Goal: Information Seeking & Learning: Learn about a topic

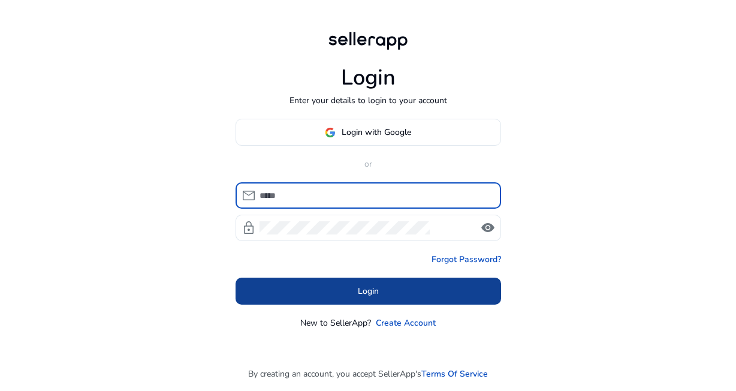
type input "**********"
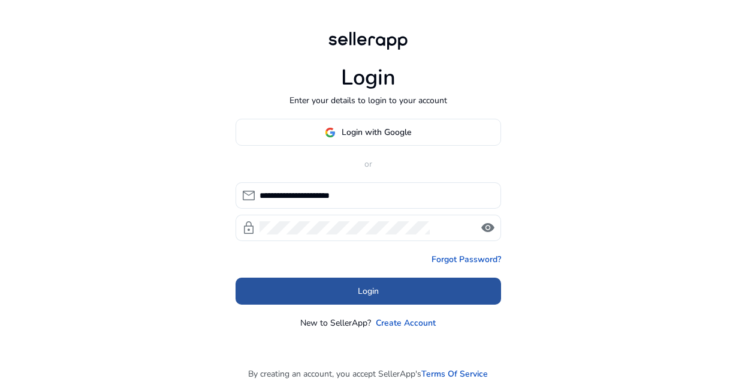
click at [377, 285] on span "Login" at bounding box center [368, 291] width 21 height 13
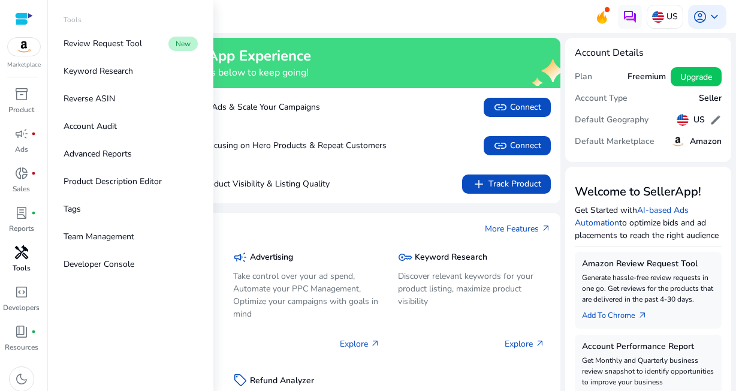
click at [27, 250] on span "handyman" at bounding box center [21, 252] width 14 height 14
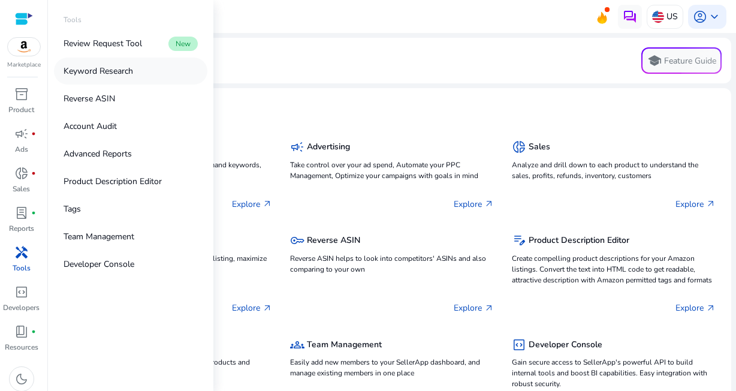
click at [116, 71] on p "Keyword Research" at bounding box center [99, 71] width 70 height 13
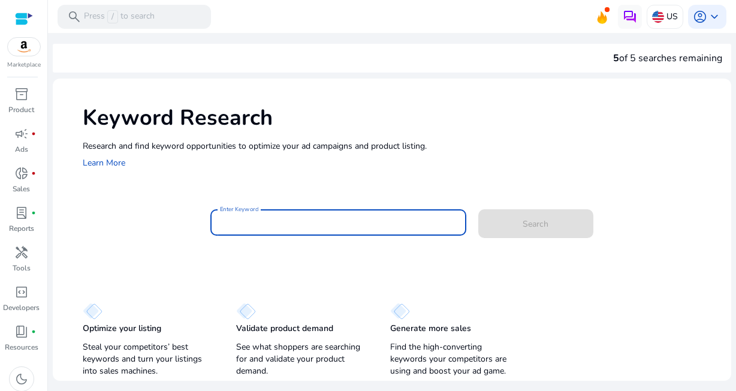
click at [249, 217] on input "Enter Keyword" at bounding box center [338, 222] width 236 height 13
paste input "**********"
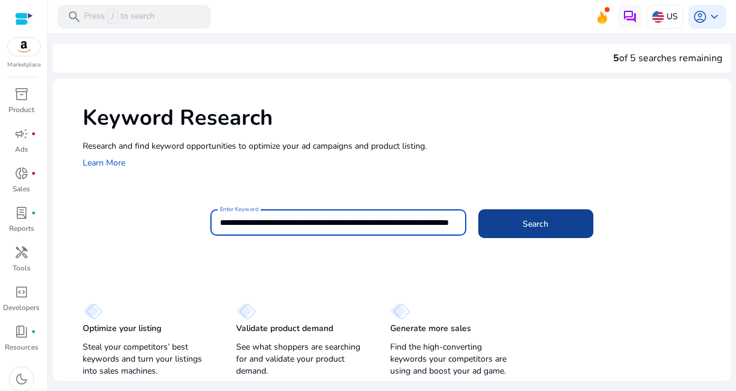
click at [552, 229] on span at bounding box center [535, 223] width 115 height 29
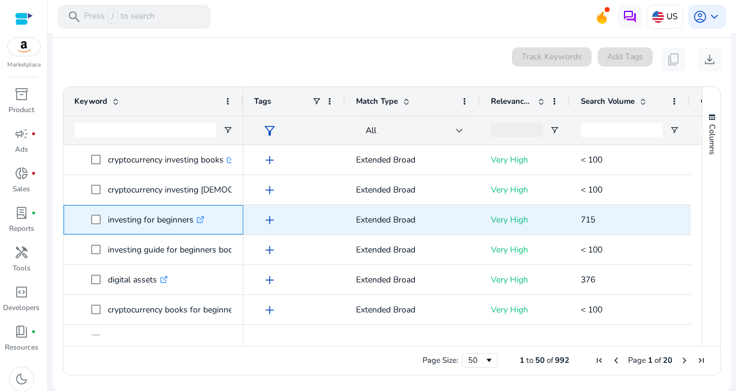
drag, startPoint x: 108, startPoint y: 221, endPoint x: 195, endPoint y: 226, distance: 87.0
click at [193, 228] on p "investing for beginners .st0{fill:#2c8af8}" at bounding box center [156, 219] width 96 height 25
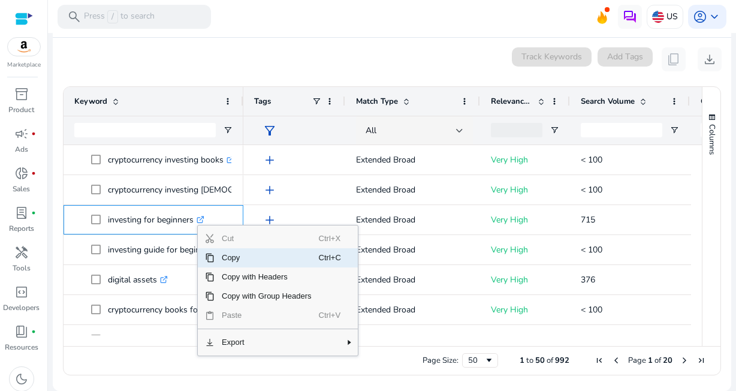
click at [229, 256] on span "Copy" at bounding box center [267, 257] width 104 height 19
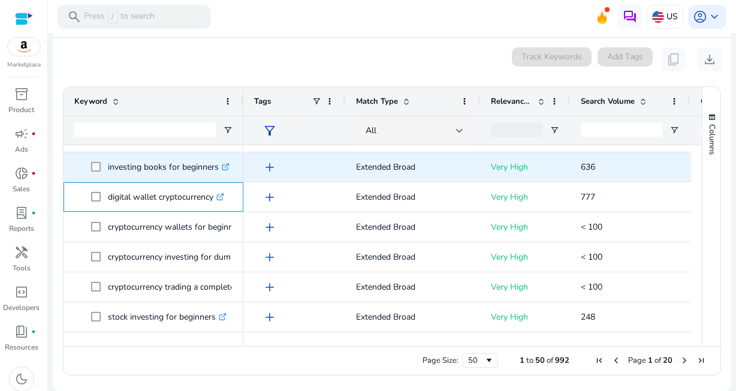
drag, startPoint x: 108, startPoint y: 159, endPoint x: 172, endPoint y: 176, distance: 66.3
click at [176, 174] on div "investing for beginners .st0{fill:#2c8af8} investing guide for beginners books …" at bounding box center [154, 392] width 180 height 1498
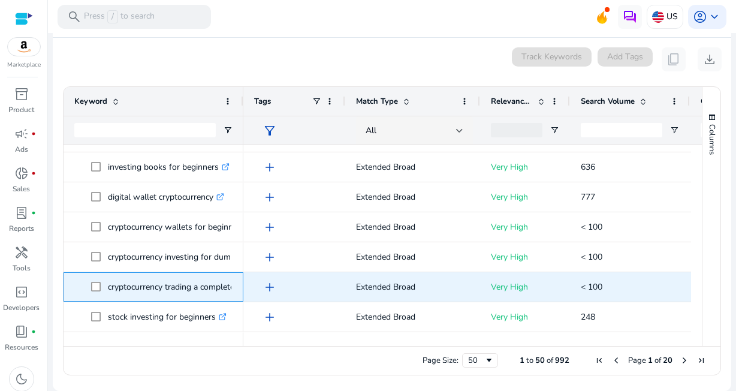
click at [172, 273] on div "cryptocurrency trading a complete beginners guide .st0{fill:#2c8af8}" at bounding box center [153, 287] width 158 height 28
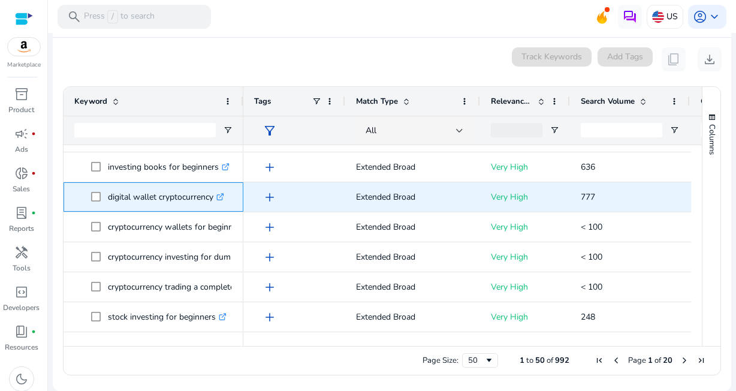
drag, startPoint x: 107, startPoint y: 195, endPoint x: 230, endPoint y: 202, distance: 123.0
click at [230, 202] on span "digital wallet cryptocurrency .st0{fill:#2c8af8}" at bounding box center [161, 197] width 141 height 25
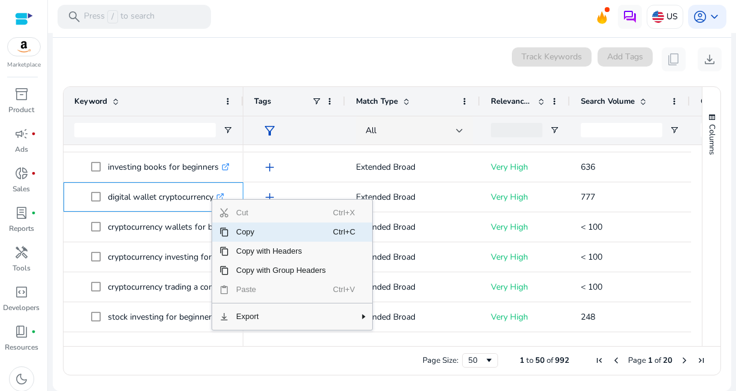
click at [253, 233] on span "Copy" at bounding box center [281, 231] width 104 height 19
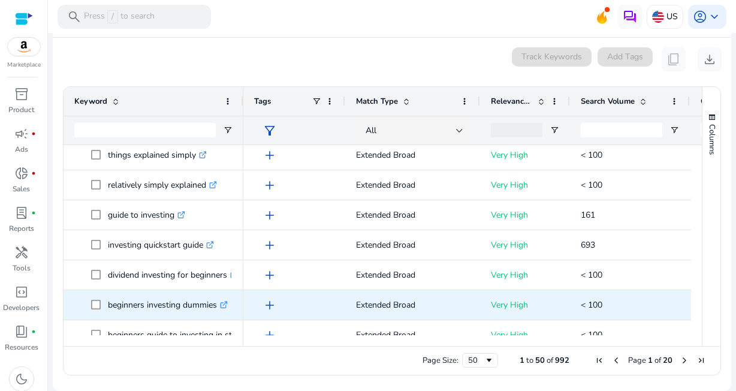
scroll to position [981, 0]
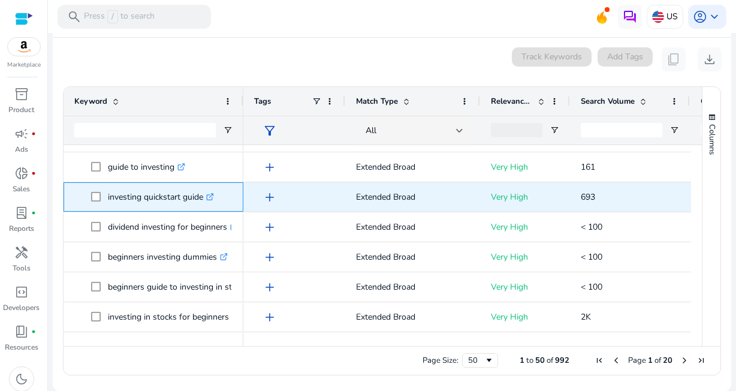
drag, startPoint x: 108, startPoint y: 198, endPoint x: 219, endPoint y: 203, distance: 111.0
click at [219, 203] on div "investing quickstart guide .st0{fill:#2c8af8}" at bounding box center [164, 197] width 112 height 25
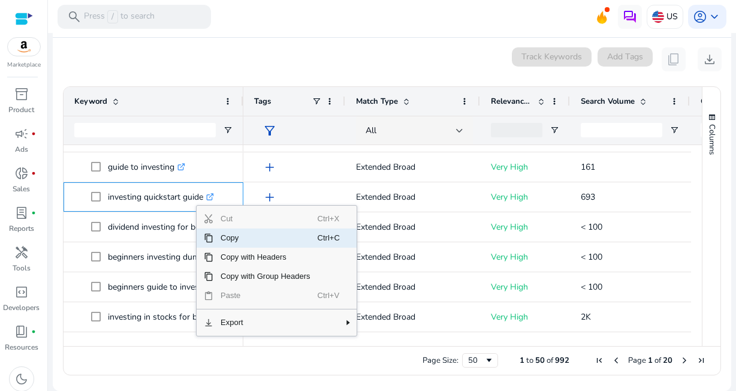
click at [259, 237] on span "Copy" at bounding box center [265, 237] width 104 height 19
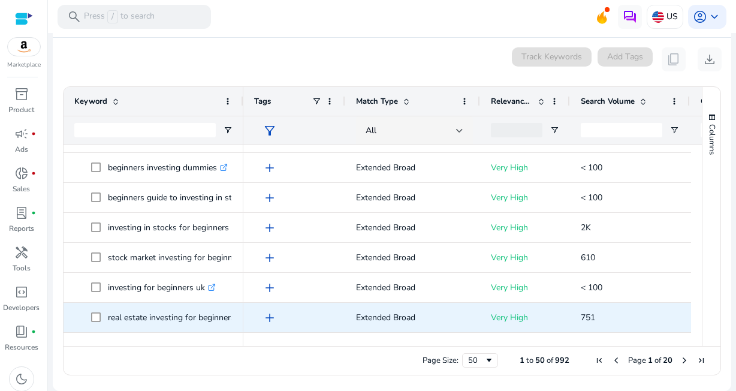
scroll to position [1101, 0]
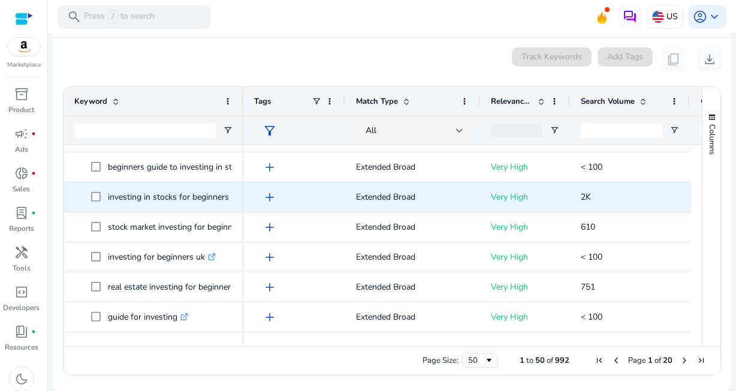
click at [140, 190] on p "investing in stocks for beginners .st0{fill:#2c8af8}" at bounding box center [174, 197] width 132 height 25
drag, startPoint x: 107, startPoint y: 194, endPoint x: 232, endPoint y: 192, distance: 124.6
click at [232, 192] on span "investing in stocks for beginners .st0{fill:#2c8af8}" at bounding box center [161, 197] width 141 height 25
drag, startPoint x: 232, startPoint y: 192, endPoint x: 222, endPoint y: 195, distance: 10.5
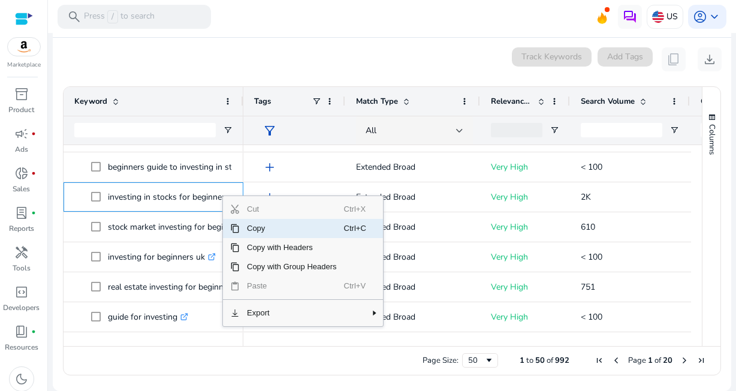
click at [262, 226] on span "Copy" at bounding box center [292, 228] width 104 height 19
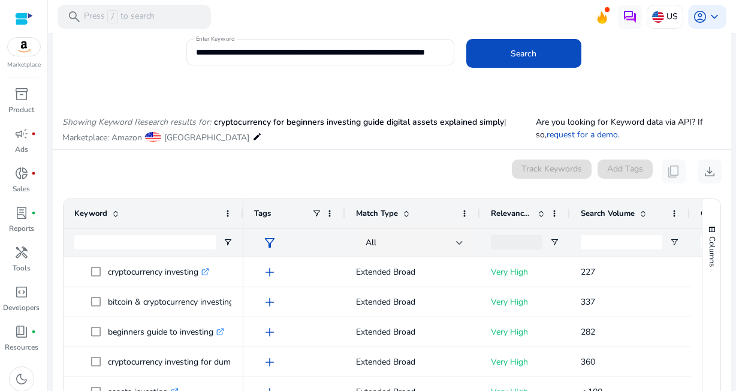
scroll to position [0, 0]
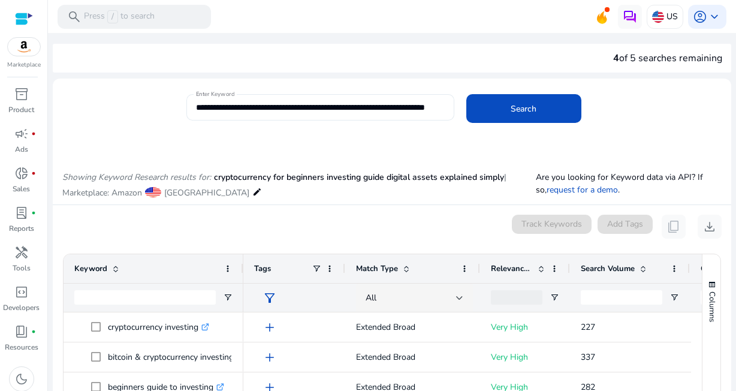
click at [435, 101] on input "**********" at bounding box center [319, 107] width 246 height 13
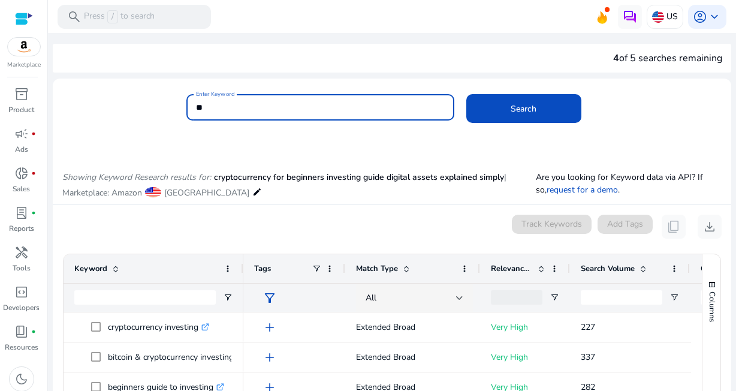
type input "*"
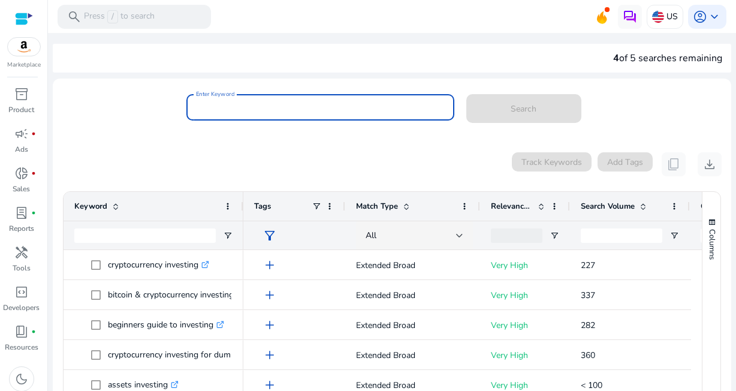
paste input "**********"
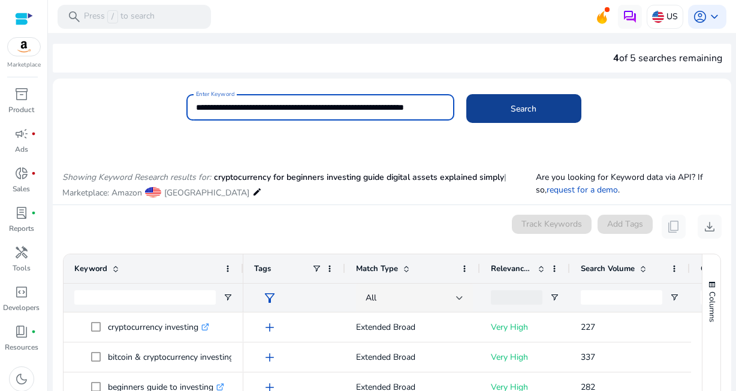
type input "**********"
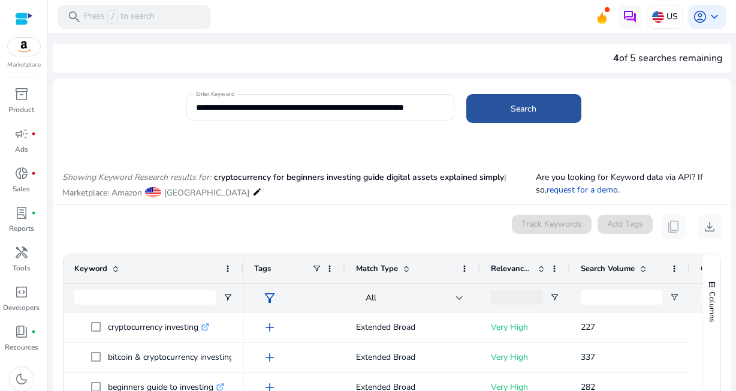
click at [540, 105] on span at bounding box center [523, 108] width 115 height 29
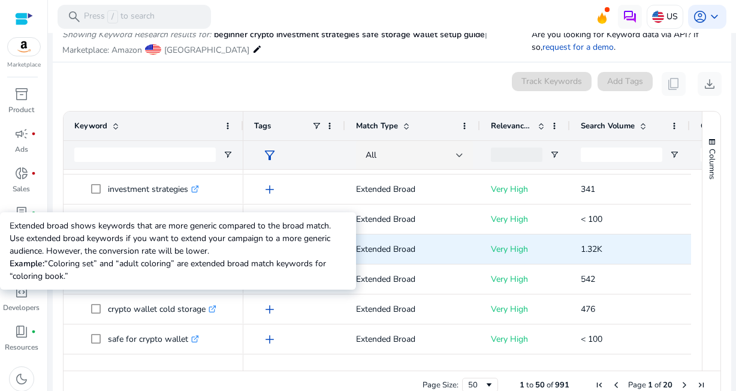
scroll to position [60, 0]
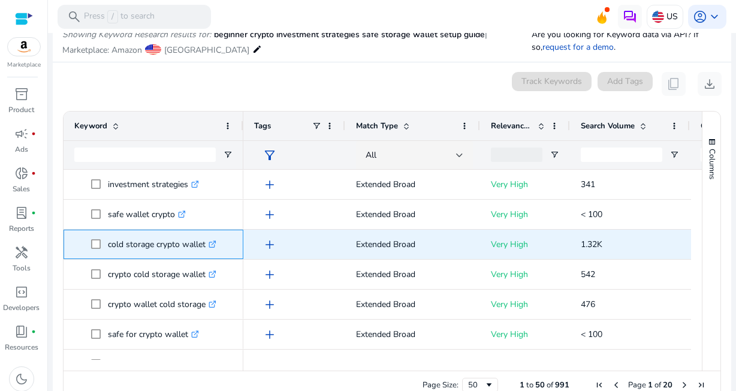
drag, startPoint x: 107, startPoint y: 244, endPoint x: 207, endPoint y: 248, distance: 100.1
click at [207, 248] on span "cold storage crypto wallet .st0{fill:#2c8af8}" at bounding box center [161, 244] width 141 height 25
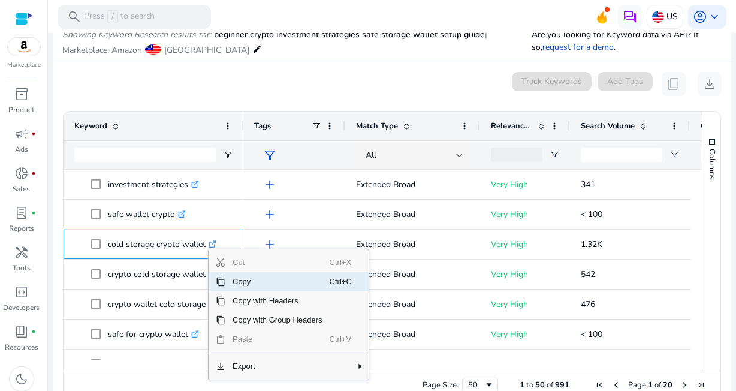
click at [249, 278] on span "Copy" at bounding box center [277, 281] width 104 height 19
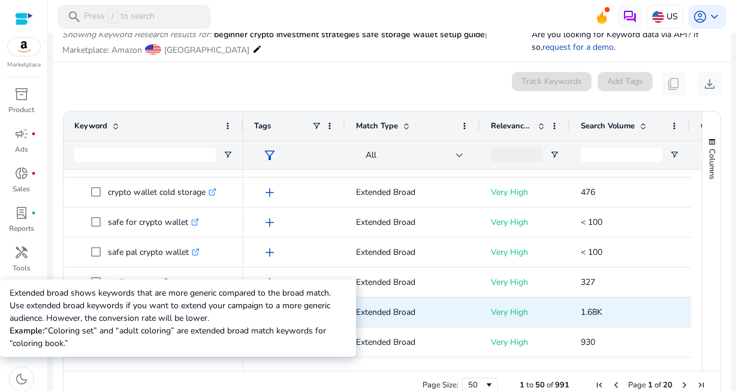
scroll to position [180, 0]
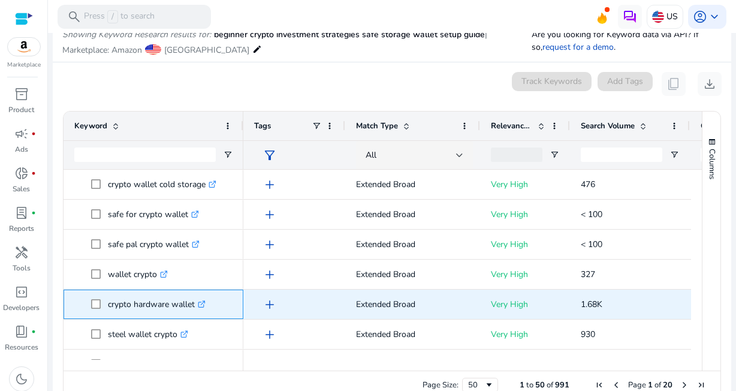
drag, startPoint x: 106, startPoint y: 303, endPoint x: 200, endPoint y: 303, distance: 93.5
click at [200, 303] on span "crypto hardware wallet .st0{fill:#2c8af8}" at bounding box center [161, 304] width 141 height 25
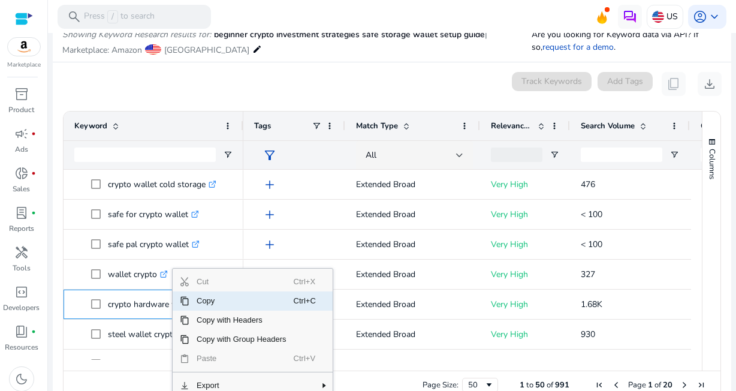
click at [204, 301] on span "Copy" at bounding box center [241, 300] width 104 height 19
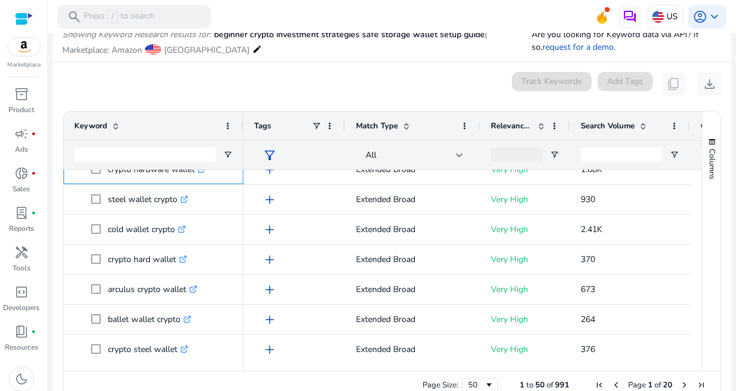
scroll to position [240, 0]
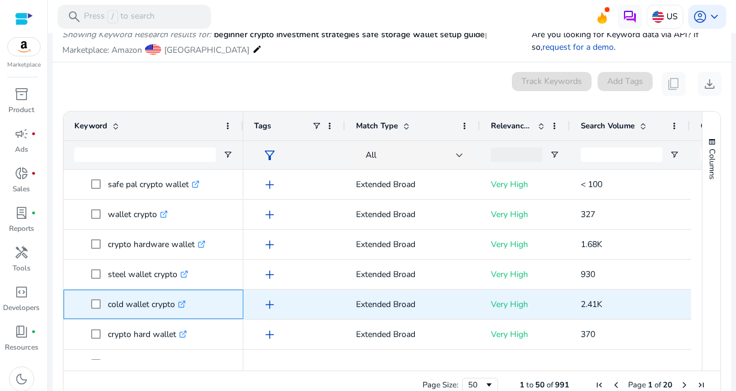
drag, startPoint x: 110, startPoint y: 303, endPoint x: 175, endPoint y: 307, distance: 65.5
click at [175, 307] on p "cold wallet crypto .st0{fill:#2c8af8}" at bounding box center [147, 304] width 78 height 25
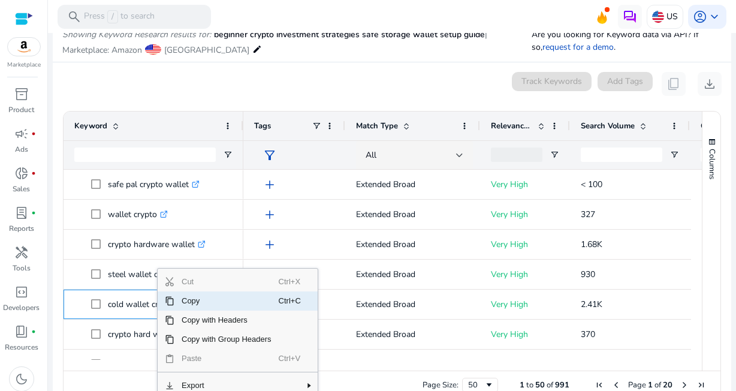
click at [192, 303] on span "Copy" at bounding box center [226, 300] width 104 height 19
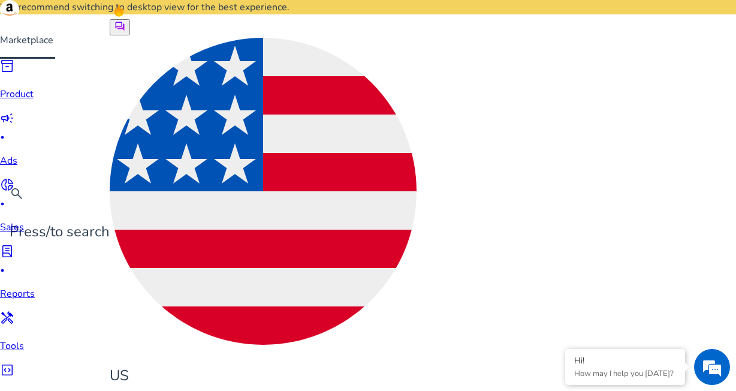
scroll to position [0, 17]
drag, startPoint x: 195, startPoint y: 105, endPoint x: 452, endPoint y: 106, distance: 256.5
paste input "**"
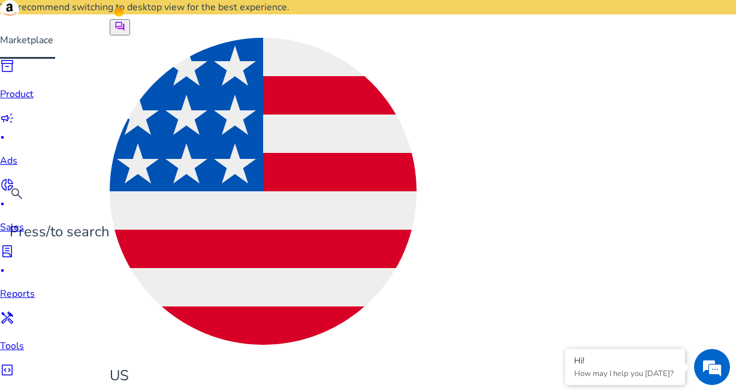
type input "**********"
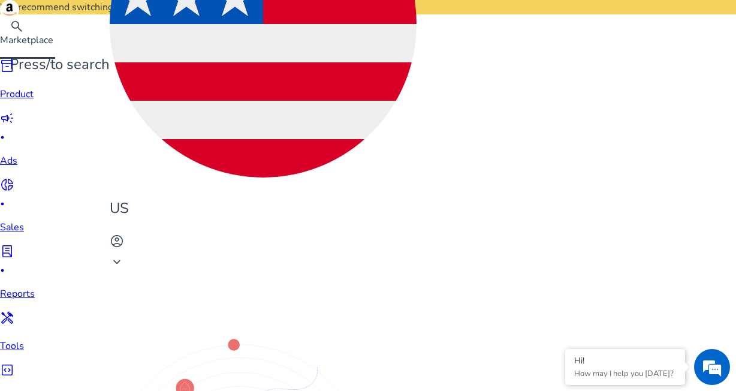
scroll to position [719, 0]
